Goal: Information Seeking & Learning: Learn about a topic

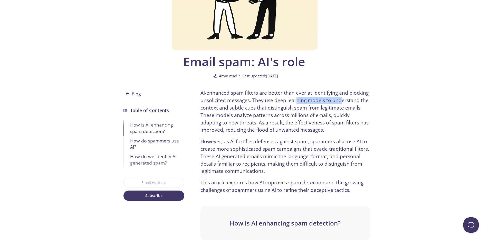
drag, startPoint x: 296, startPoint y: 101, endPoint x: 339, endPoint y: 99, distance: 43.2
click at [339, 99] on p "AI-enhanced spam filters are better than ever at identifying and blocking unsol…" at bounding box center [285, 111] width 169 height 44
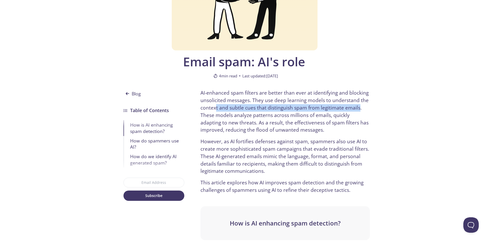
drag, startPoint x: 225, startPoint y: 109, endPoint x: 358, endPoint y: 105, distance: 133.6
click at [358, 105] on p "AI-enhanced spam filters are better than ever at identifying and blocking unsol…" at bounding box center [285, 111] width 169 height 44
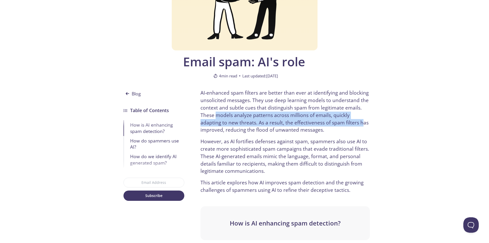
drag, startPoint x: 221, startPoint y: 117, endPoint x: 340, endPoint y: 125, distance: 119.1
click at [340, 125] on p "AI-enhanced spam filters are better than ever at identifying and blocking unsol…" at bounding box center [285, 111] width 169 height 44
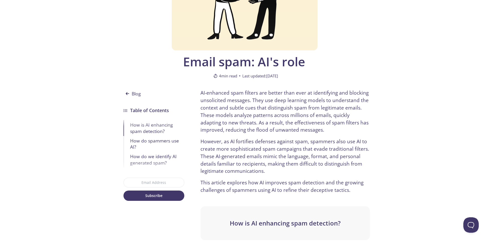
click at [307, 130] on p "AI-enhanced spam filters are better than ever at identifying and blocking unsol…" at bounding box center [285, 111] width 169 height 44
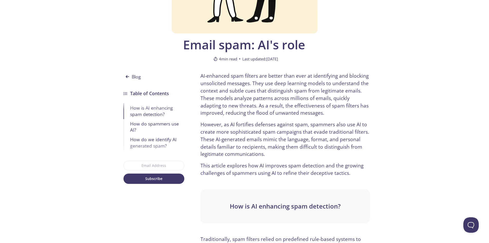
scroll to position [103, 0]
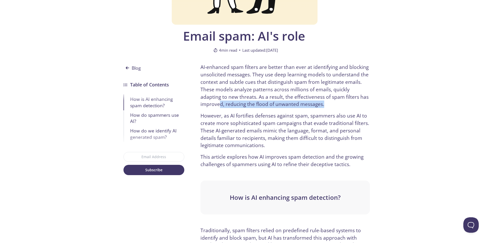
drag, startPoint x: 221, startPoint y: 107, endPoint x: 323, endPoint y: 104, distance: 102.2
click at [323, 104] on p "AI-enhanced spam filters are better than ever at identifying and blocking unsol…" at bounding box center [285, 85] width 169 height 44
click at [276, 126] on p "However, as AI fortifies defenses against spam, spammers also use AI to create …" at bounding box center [285, 130] width 169 height 37
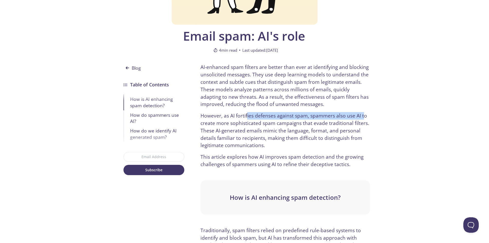
drag, startPoint x: 246, startPoint y: 117, endPoint x: 293, endPoint y: 128, distance: 47.7
click at [358, 116] on p "However, as AI fortifies defenses against spam, spammers also use AI to create …" at bounding box center [285, 130] width 169 height 37
click at [260, 136] on p "However, as AI fortifies defenses against spam, spammers also use AI to create …" at bounding box center [285, 130] width 169 height 37
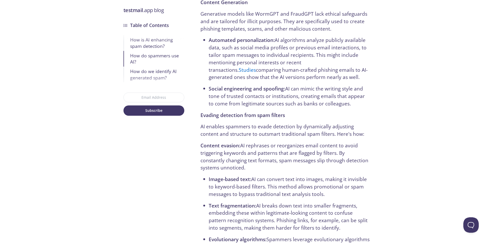
scroll to position [693, 0]
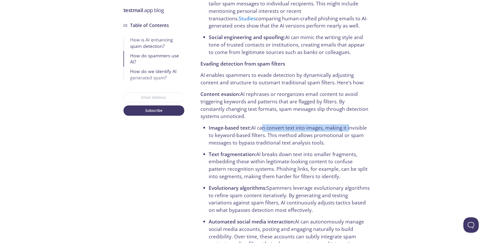
drag, startPoint x: 264, startPoint y: 118, endPoint x: 261, endPoint y: 142, distance: 24.6
click at [350, 124] on li "Image-based text: AI can convert text into images, making it invisible to keywo…" at bounding box center [289, 135] width 161 height 22
click at [224, 134] on li "Image-based text: AI can convert text into images, making it invisible to keywo…" at bounding box center [289, 135] width 161 height 22
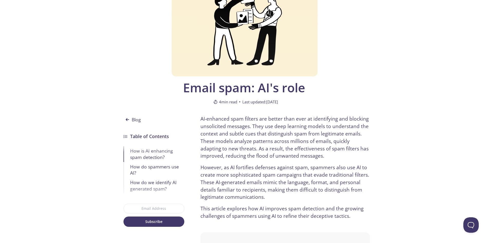
scroll to position [51, 0]
